Goal: Transaction & Acquisition: Purchase product/service

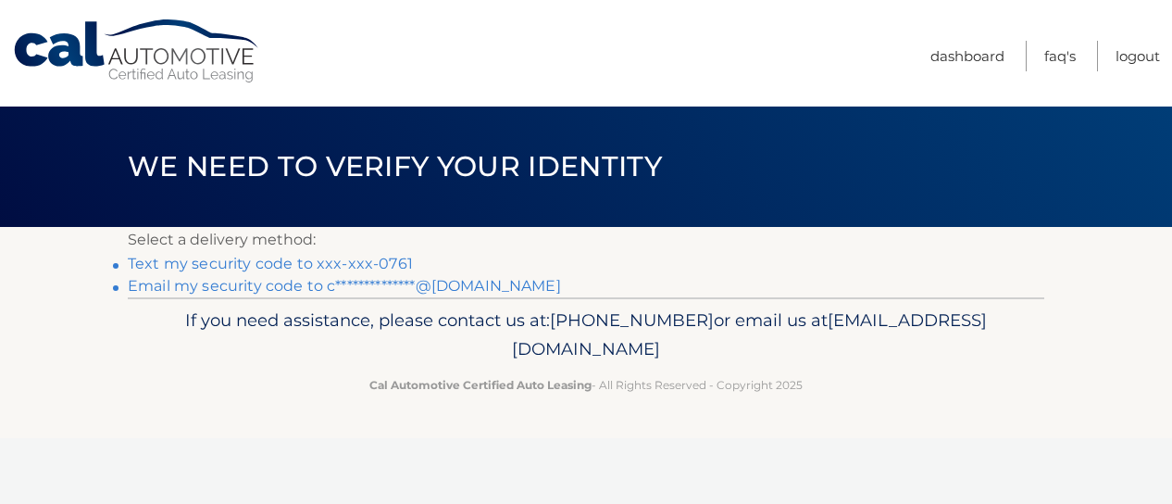
click at [335, 263] on link "Text my security code to xxx-xxx-0761" at bounding box center [270, 264] width 285 height 18
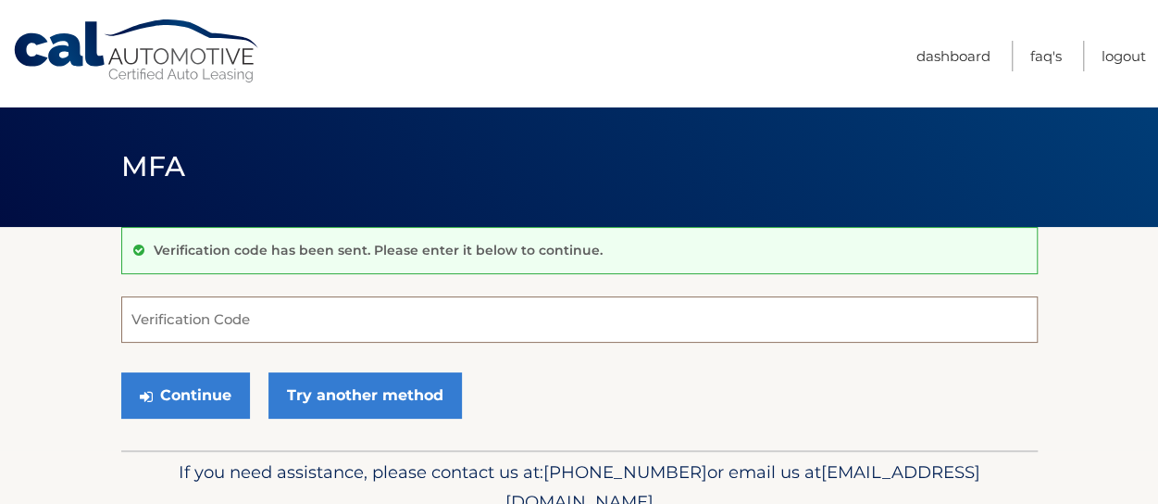
click at [250, 318] on input "Verification Code" at bounding box center [579, 319] width 916 height 46
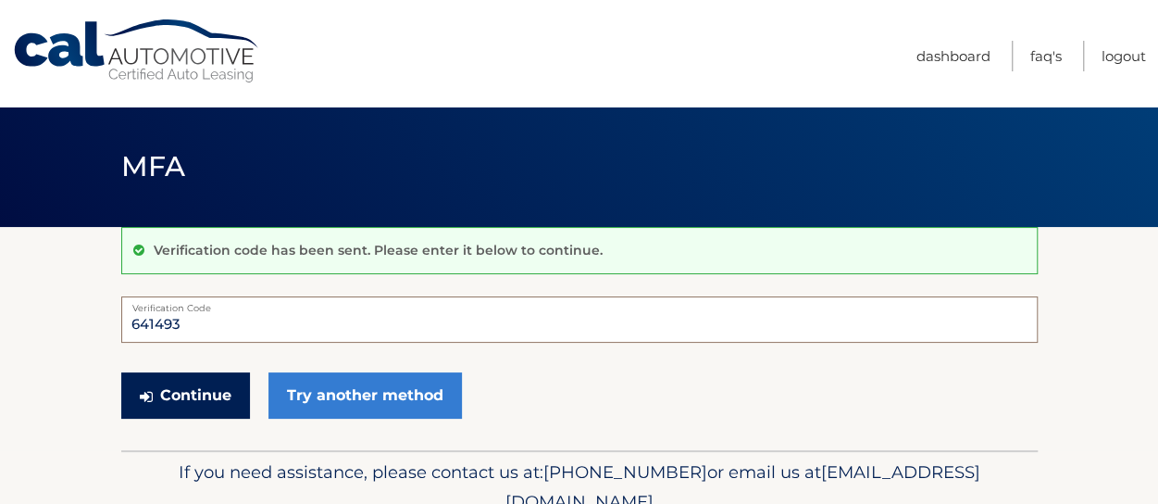
type input "641493"
click at [213, 407] on button "Continue" at bounding box center [185, 395] width 129 height 46
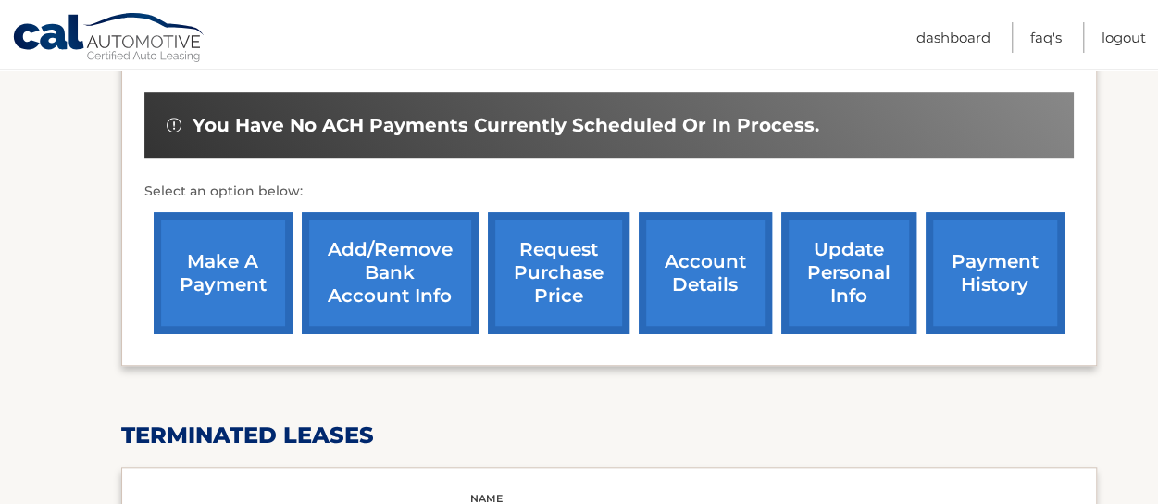
scroll to position [572, 0]
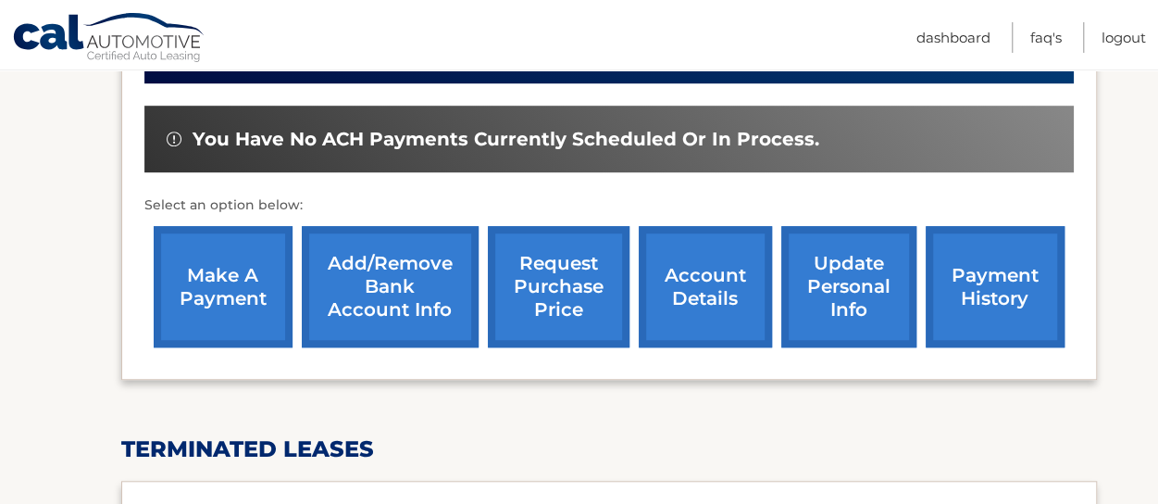
click at [978, 250] on link "payment history" at bounding box center [995, 286] width 139 height 121
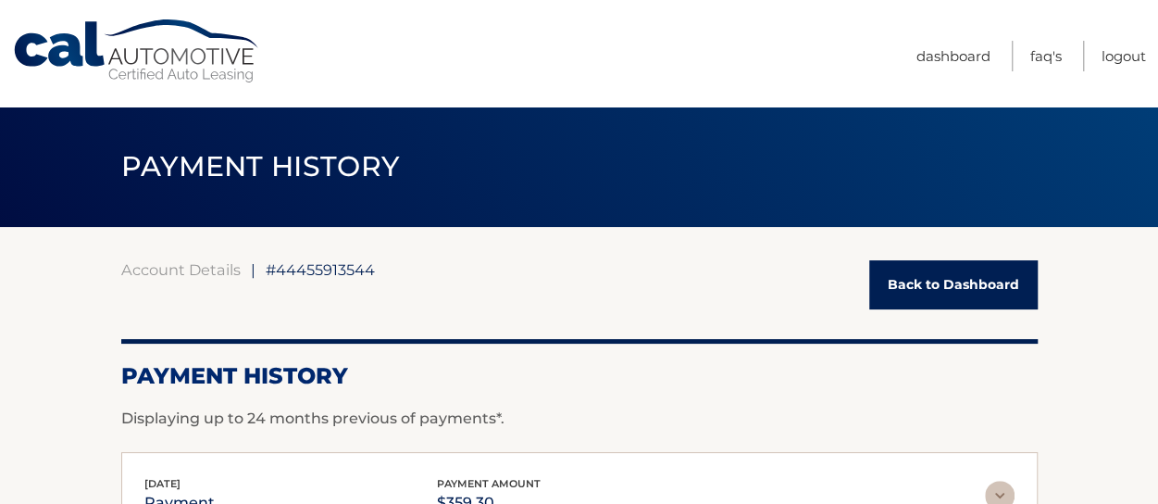
click at [909, 277] on link "Back to Dashboard" at bounding box center [953, 284] width 168 height 49
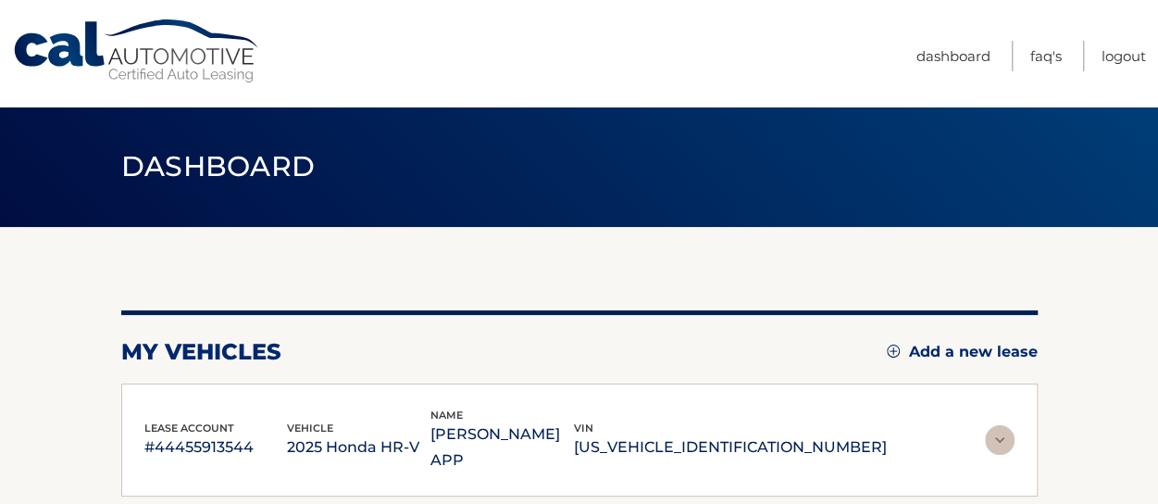
click at [909, 288] on div "my vehicles Add a new lease lease account #44455913544 vehicle 2025 Honda HR-V …" at bounding box center [579, 487] width 916 height 520
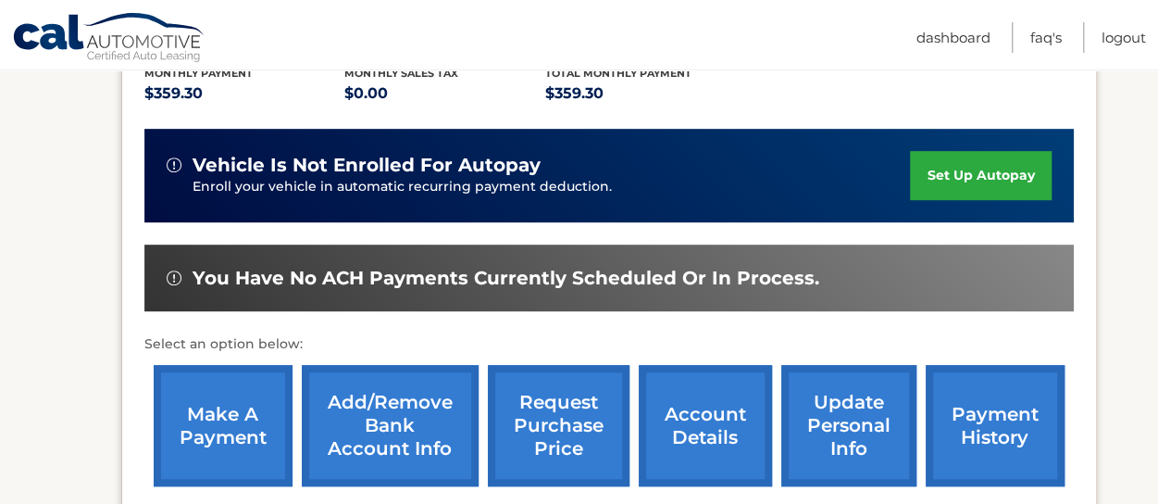
scroll to position [463, 0]
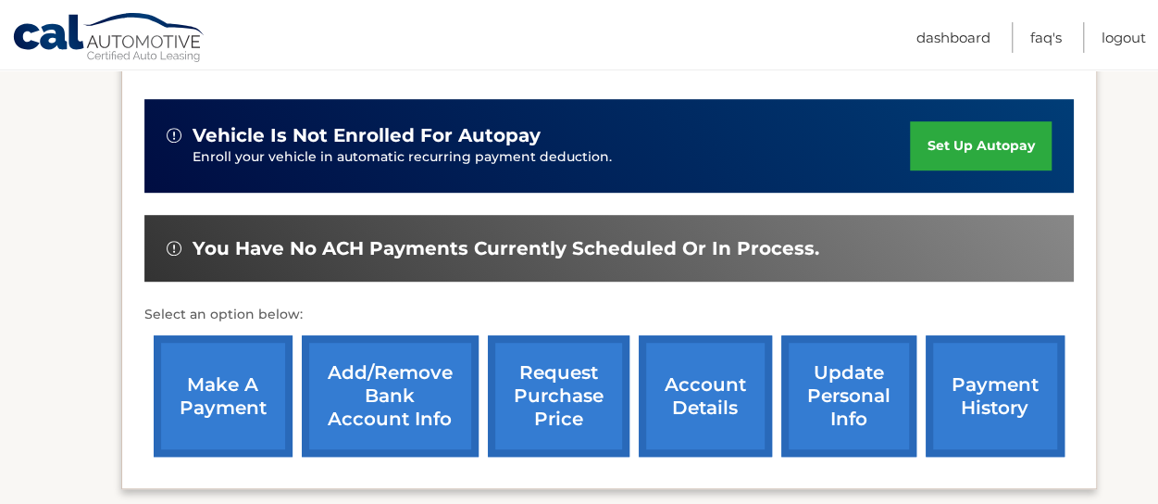
click at [234, 385] on link "make a payment" at bounding box center [223, 395] width 139 height 121
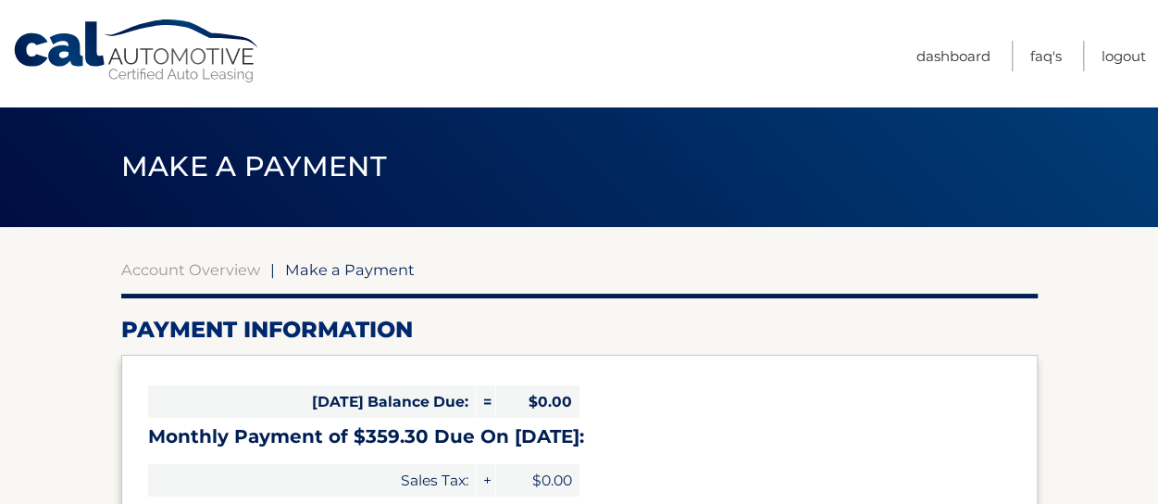
select select "YTQyZjYwZDAtYTNiZi00YmI3LThhMDUtYmVmMGIyMjBiMDI2"
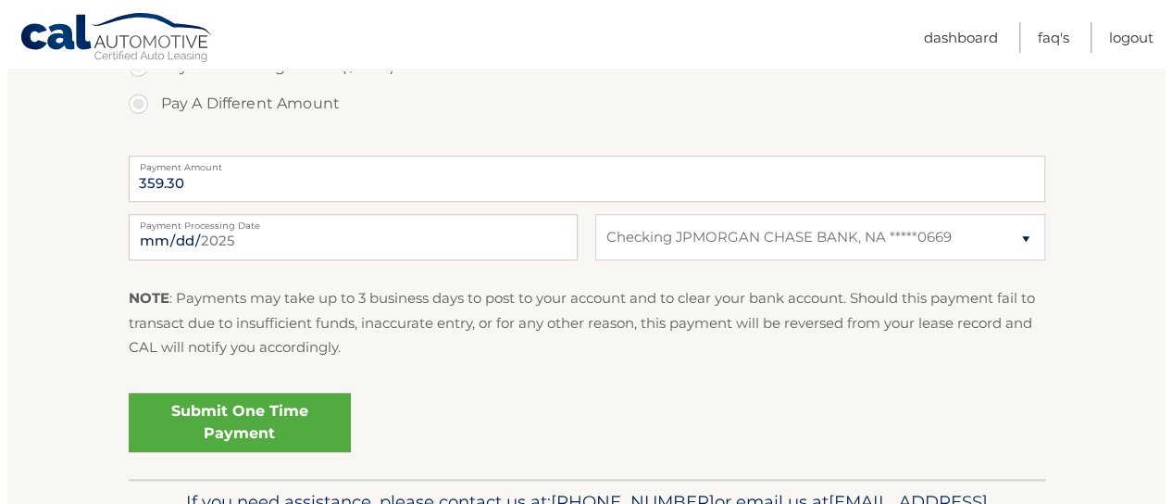
scroll to position [741, 0]
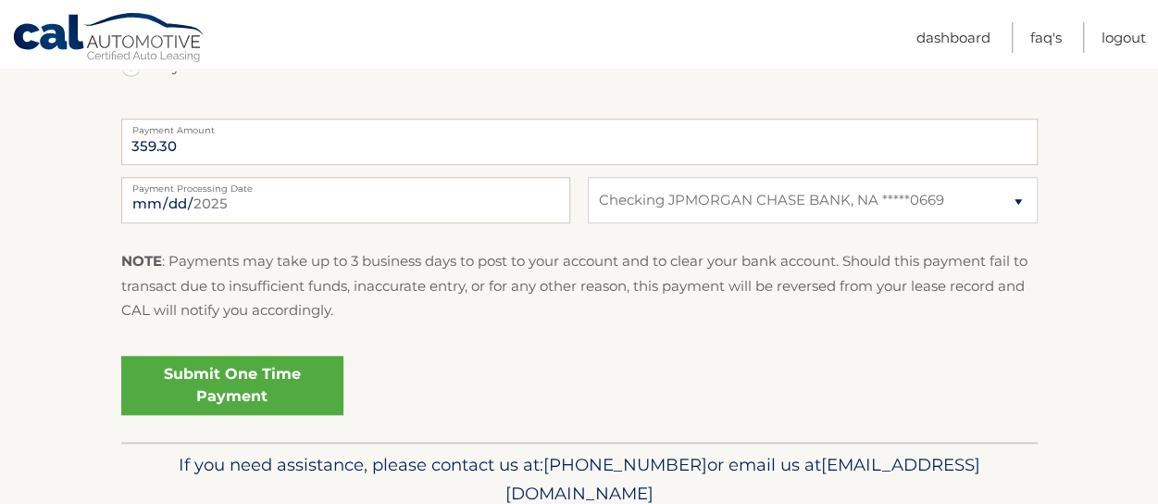
click at [252, 405] on link "Submit One Time Payment" at bounding box center [232, 384] width 222 height 59
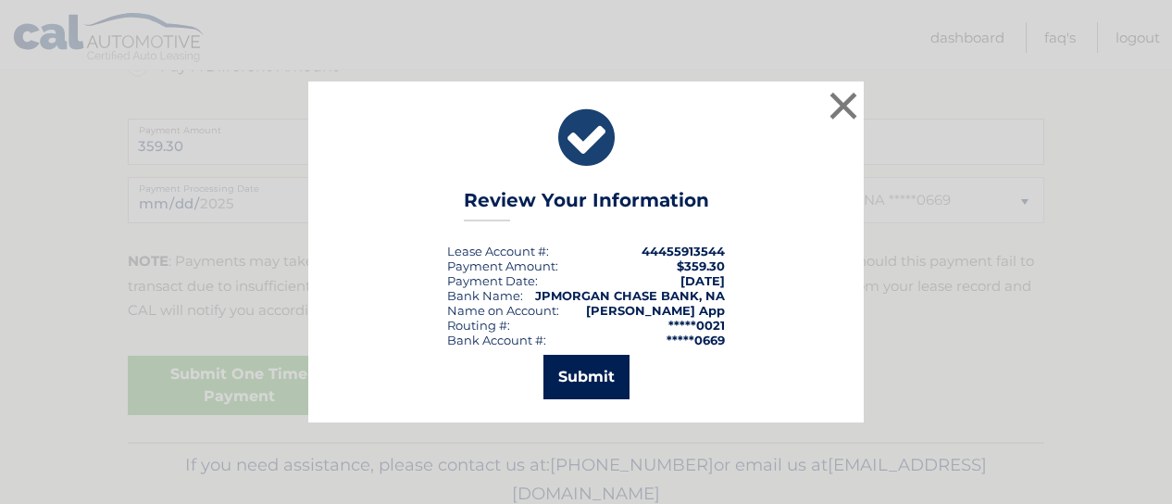
click at [602, 393] on button "Submit" at bounding box center [586, 377] width 86 height 44
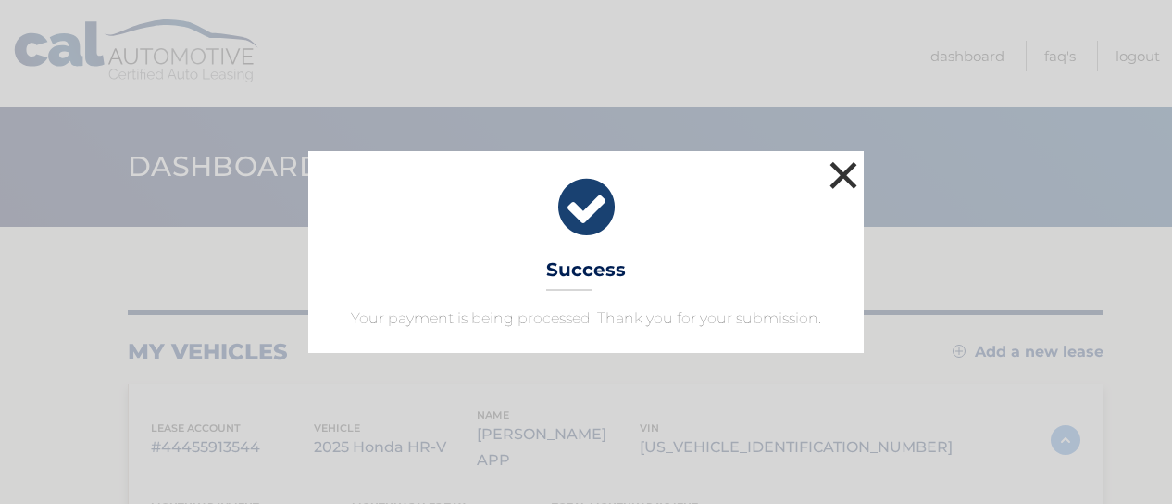
click at [845, 170] on button "×" at bounding box center [843, 174] width 37 height 37
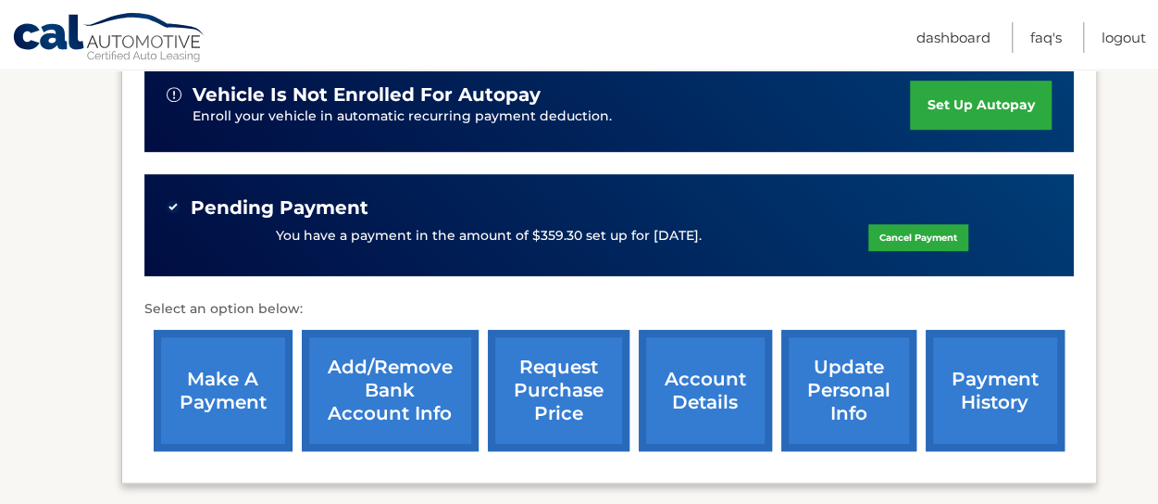
scroll to position [278, 0]
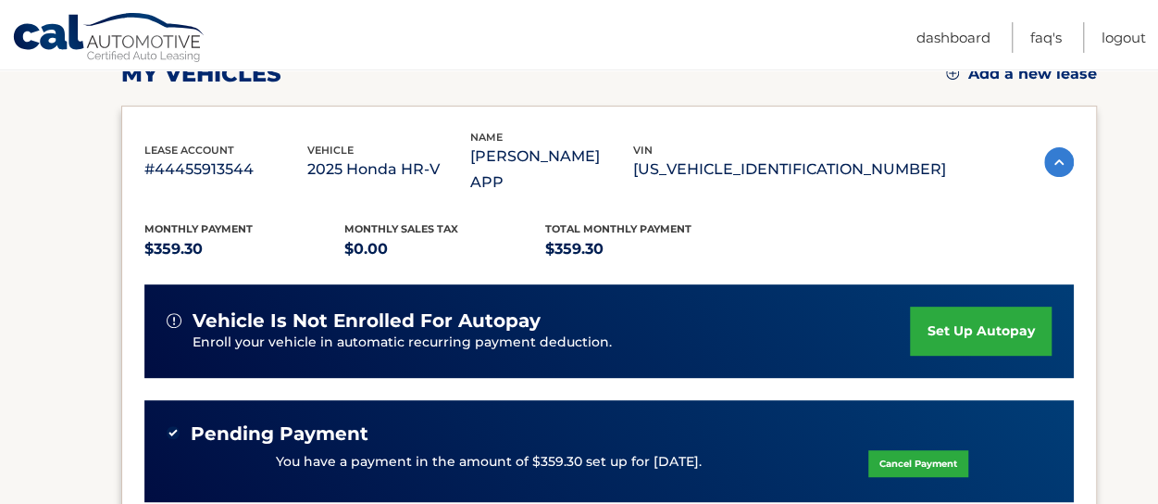
click at [944, 306] on link "set up autopay" at bounding box center [980, 330] width 141 height 49
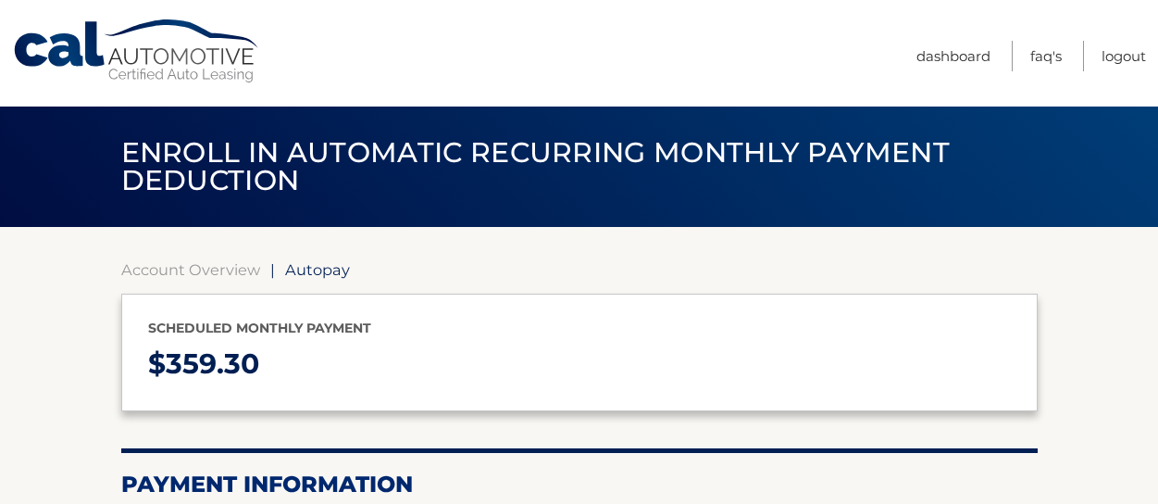
select select "YTQyZjYwZDAtYTNiZi00YmI3LThhMDUtYmVmMGIyMjBiMDI2"
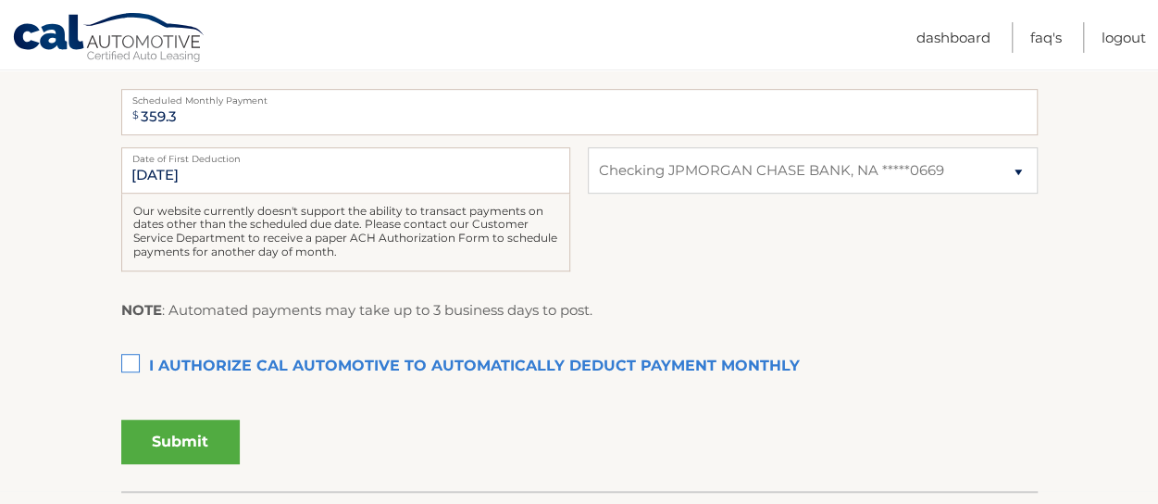
scroll to position [463, 0]
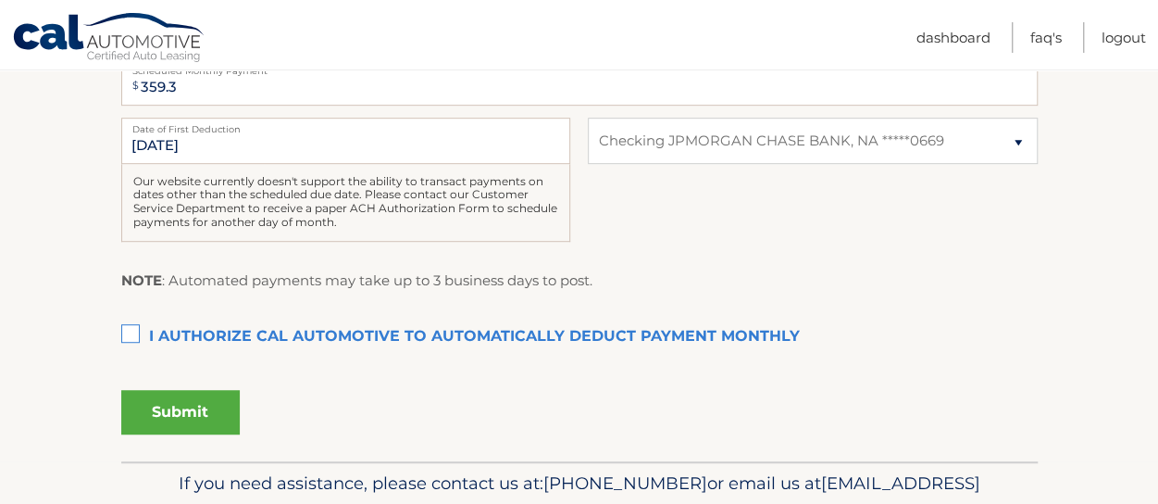
click at [719, 247] on div "[DATE] Date of First Deduction Our website currently doesn't support the abilit…" at bounding box center [579, 190] width 916 height 144
